Goal: Information Seeking & Learning: Learn about a topic

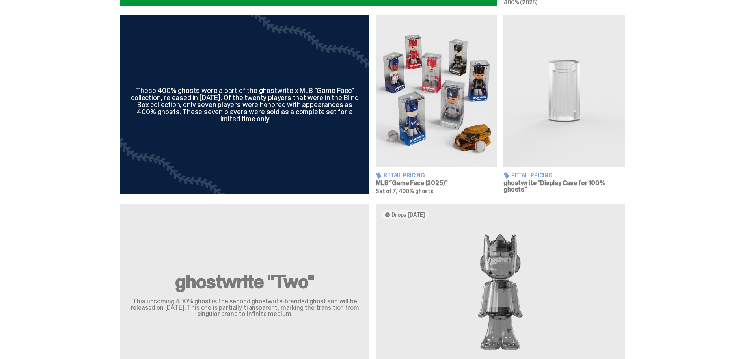
scroll to position [591, 0]
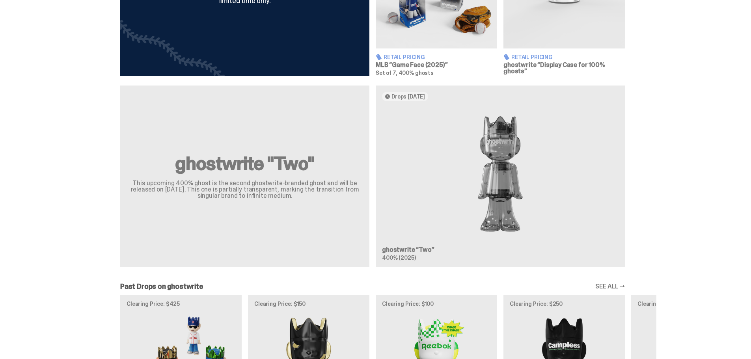
click at [443, 68] on h3 "MLB “Game Face (2025)”" at bounding box center [436, 65] width 121 height 6
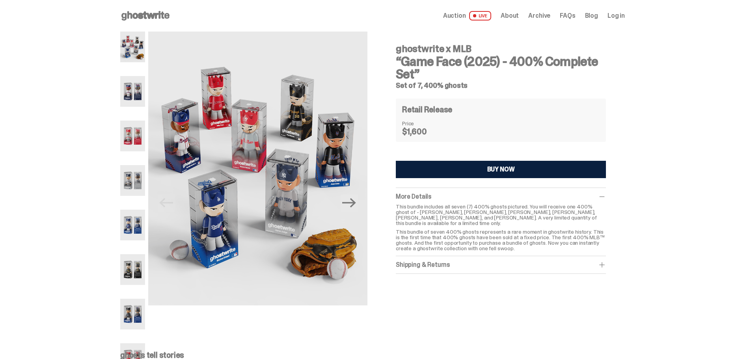
click at [120, 151] on img at bounding box center [132, 136] width 25 height 31
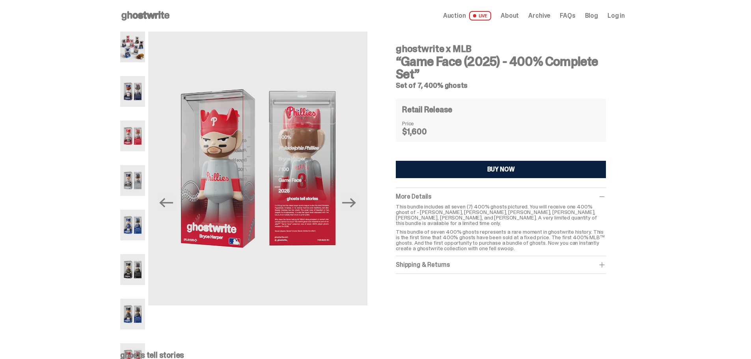
click at [120, 62] on img at bounding box center [132, 47] width 25 height 31
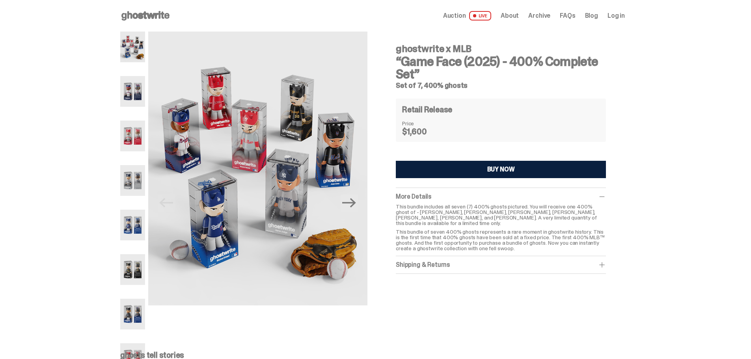
click at [120, 229] on img at bounding box center [132, 225] width 25 height 31
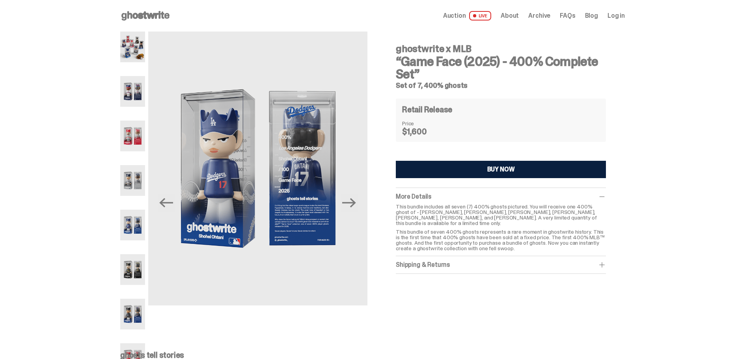
click at [120, 187] on img at bounding box center [132, 180] width 25 height 31
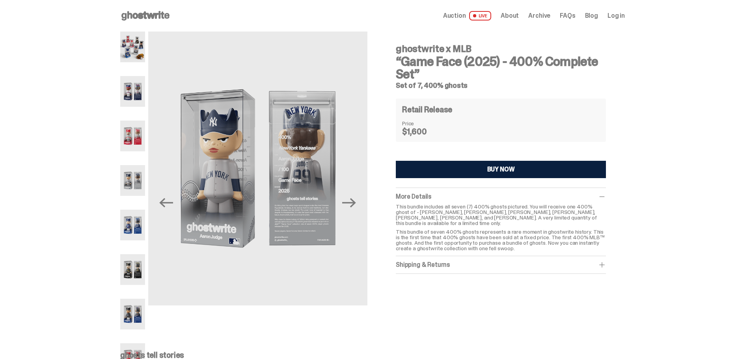
click at [120, 223] on img at bounding box center [132, 225] width 25 height 31
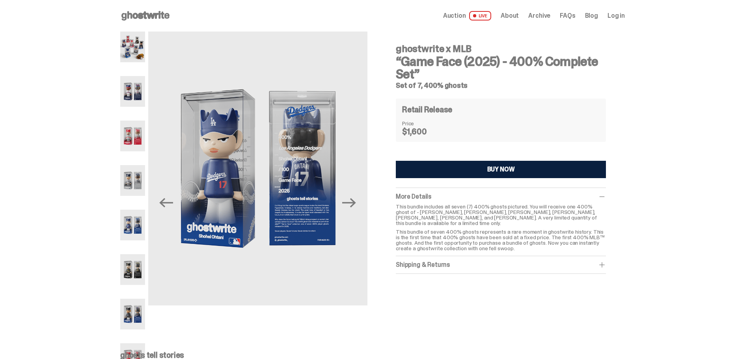
click at [120, 276] on img at bounding box center [132, 269] width 25 height 31
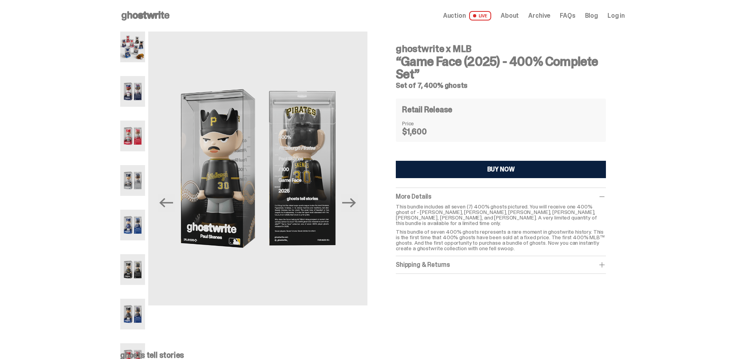
click at [120, 225] on img at bounding box center [132, 225] width 25 height 31
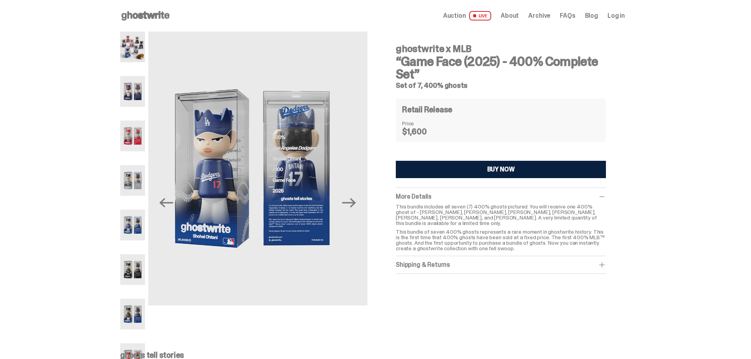
click at [120, 188] on img at bounding box center [132, 180] width 25 height 31
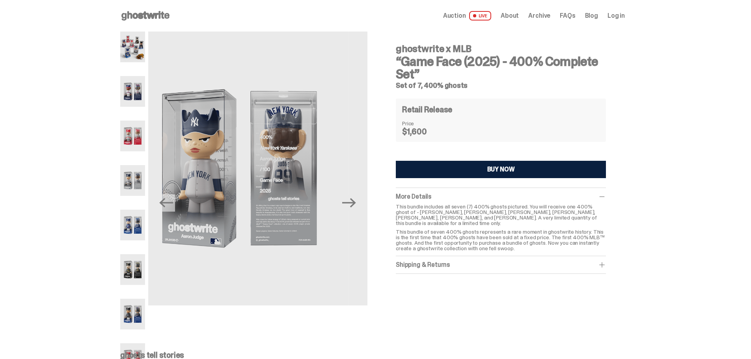
click at [120, 143] on img at bounding box center [132, 136] width 25 height 31
